Goal: Information Seeking & Learning: Find specific page/section

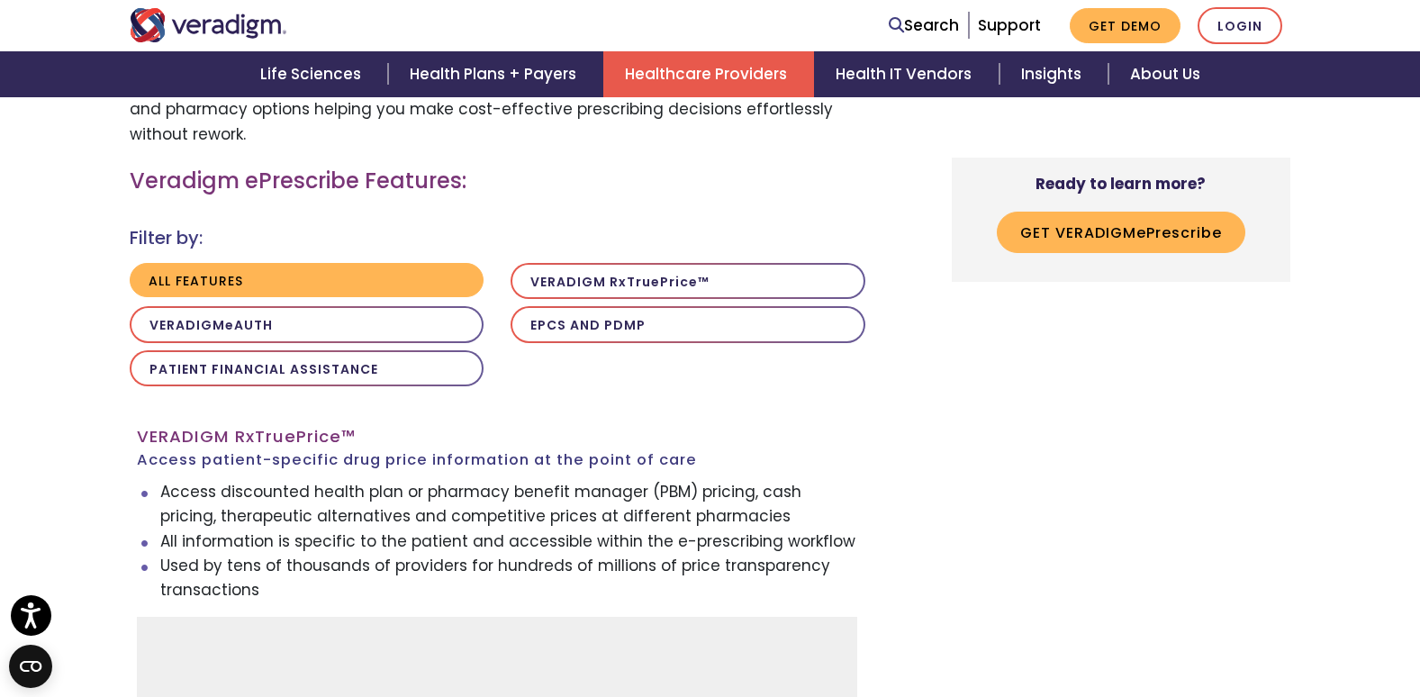
scroll to position [1530, 0]
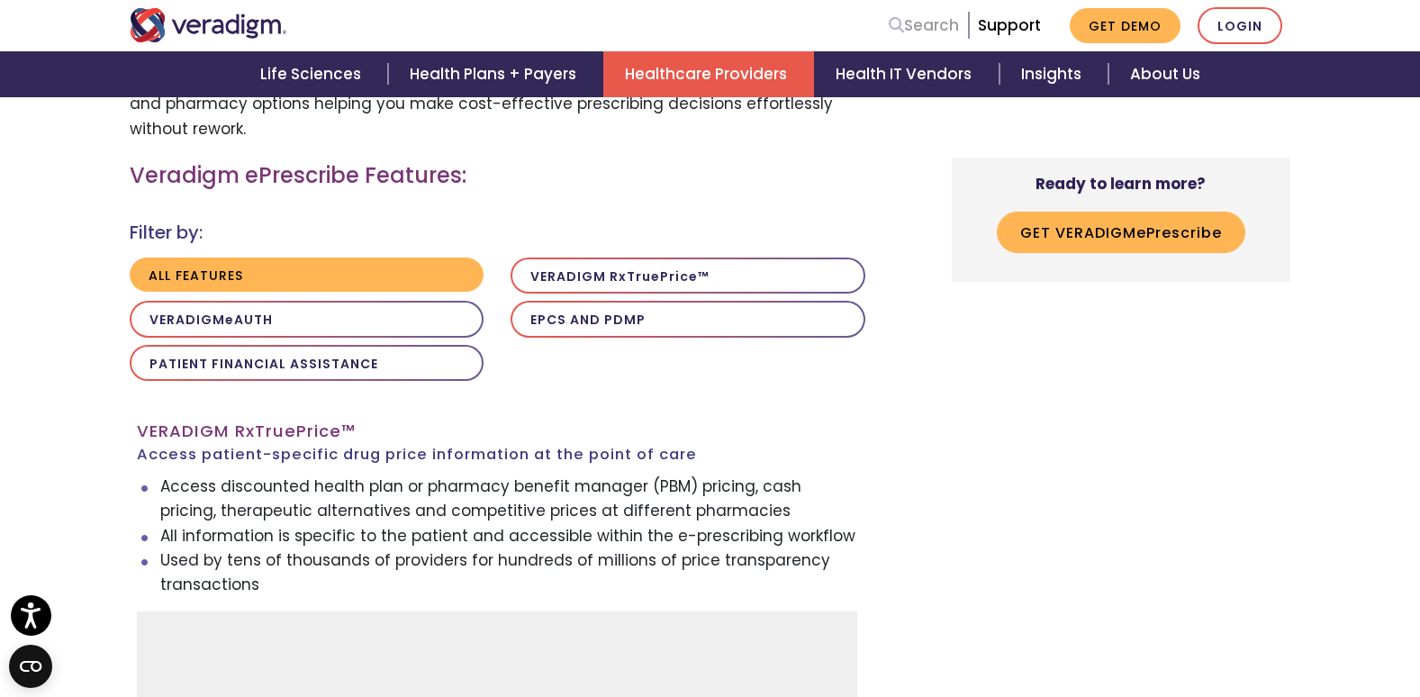
click at [915, 25] on link "Search" at bounding box center [924, 26] width 70 height 24
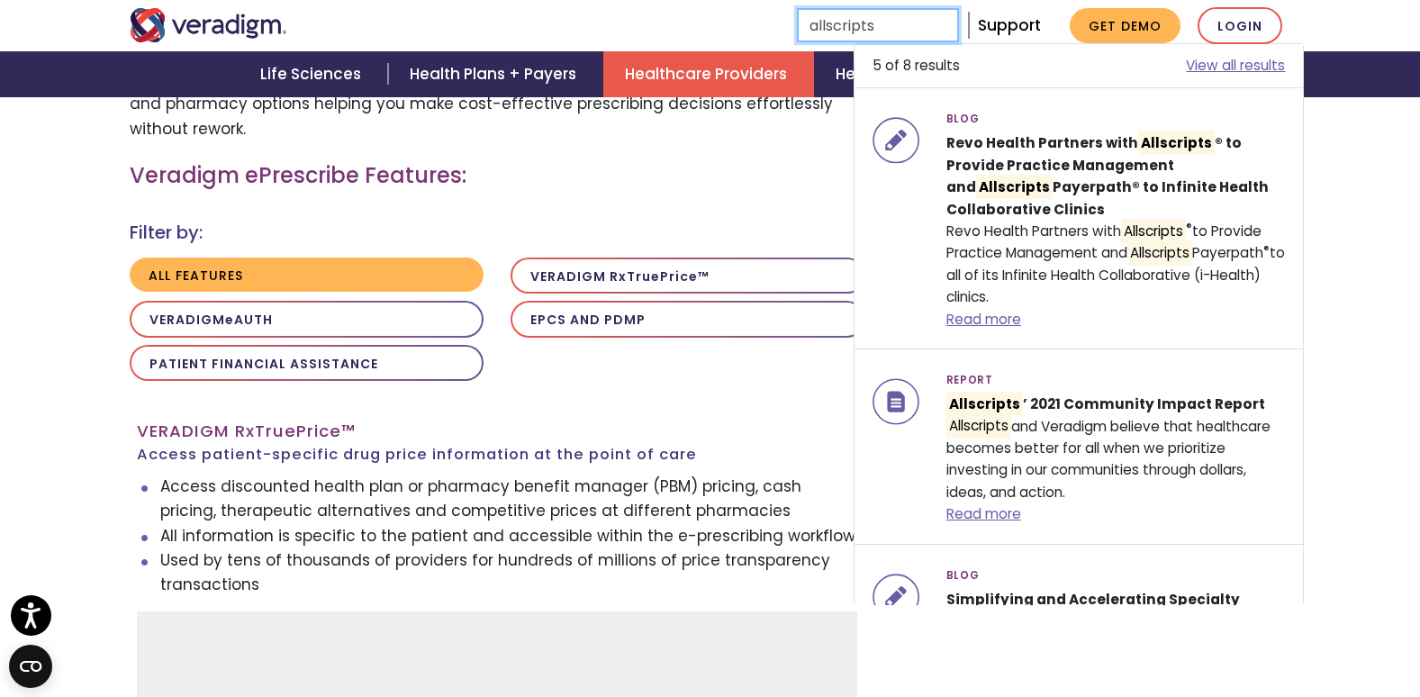
type input "allscripts"
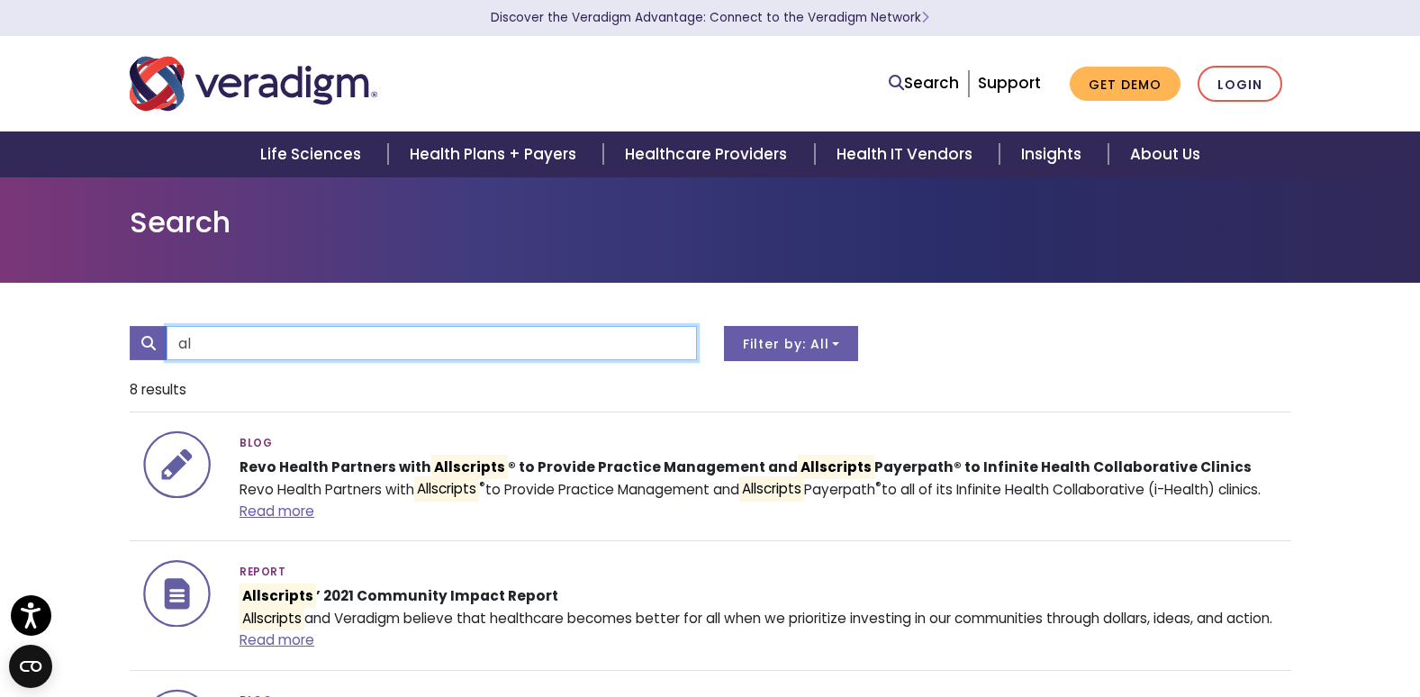
type input "a"
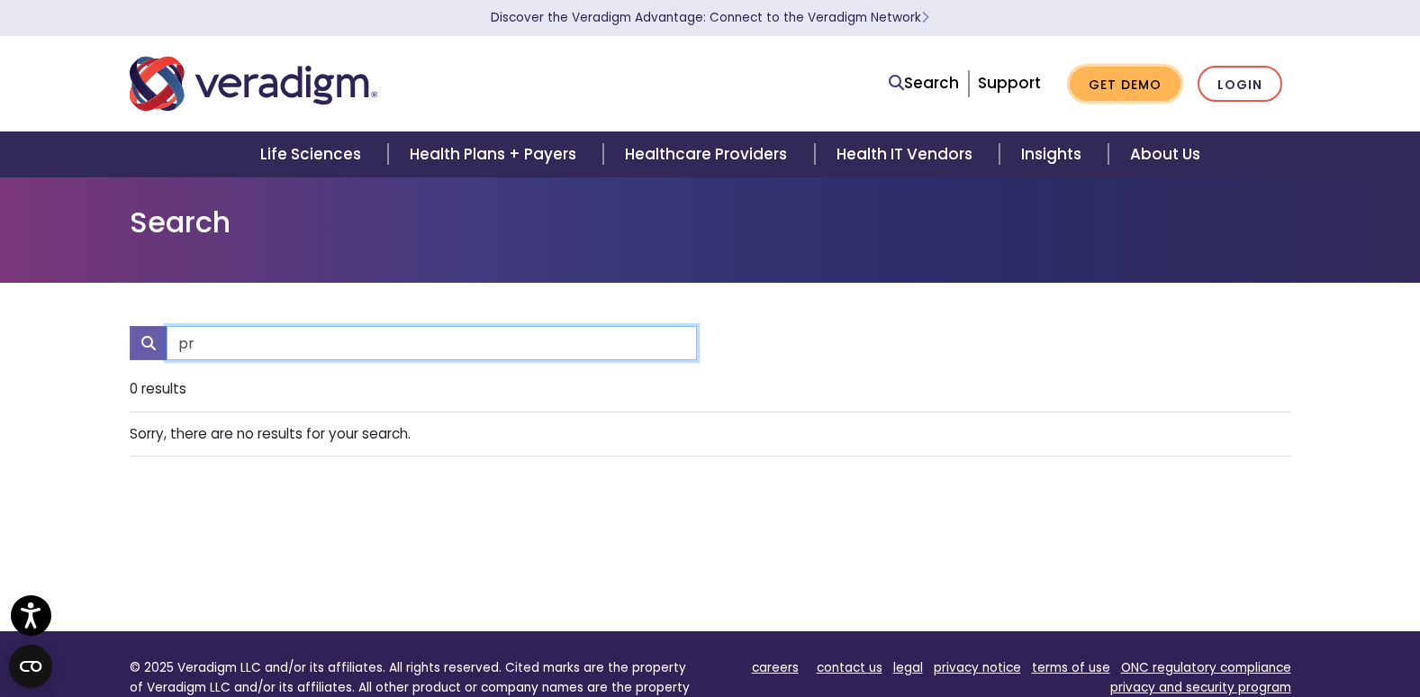
type input "p"
